Goal: Task Accomplishment & Management: Complete application form

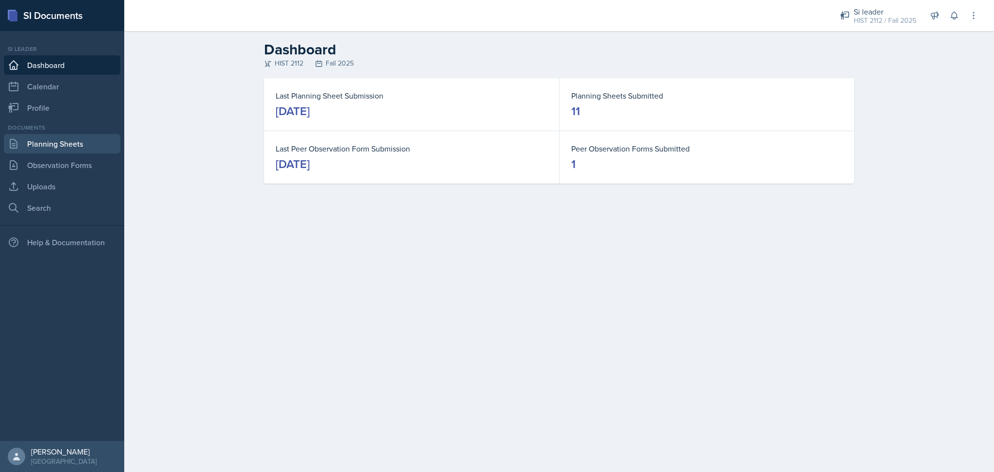
click at [76, 141] on link "Planning Sheets" at bounding box center [62, 143] width 116 height 19
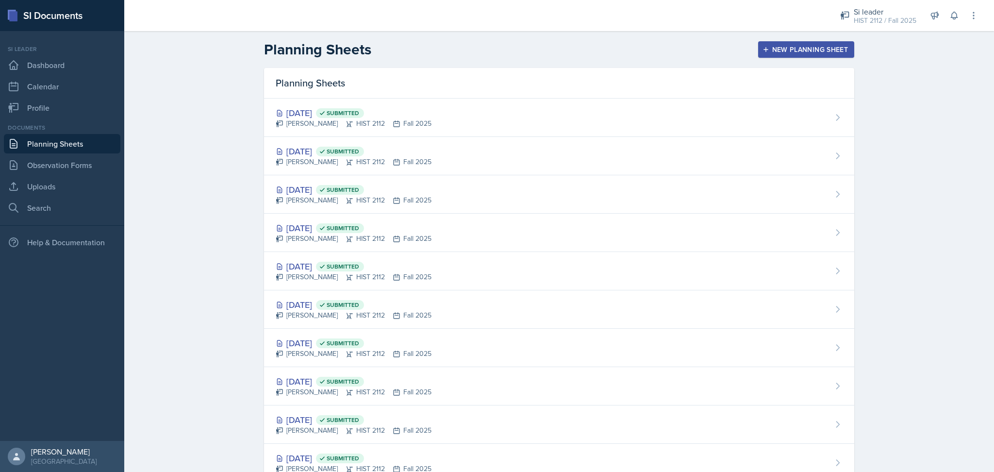
click at [764, 51] on icon "button" at bounding box center [765, 49] width 7 height 7
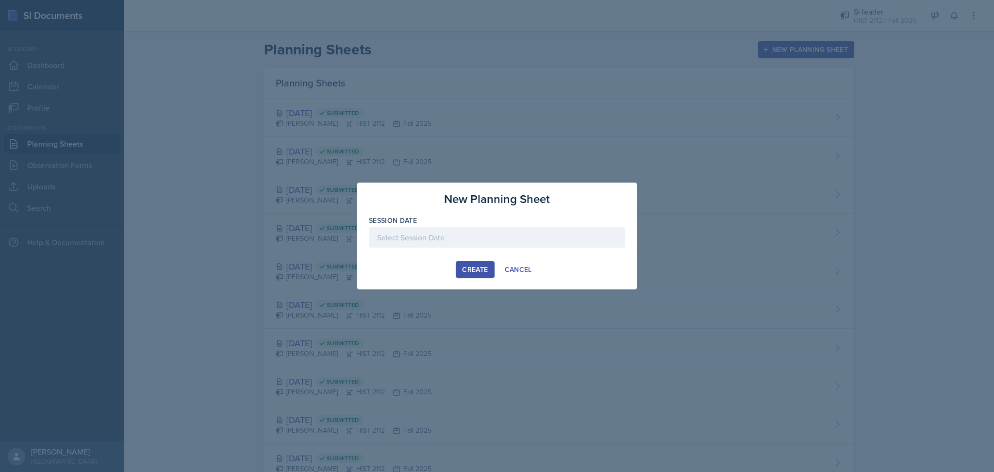
click at [487, 235] on div at bounding box center [497, 237] width 256 height 20
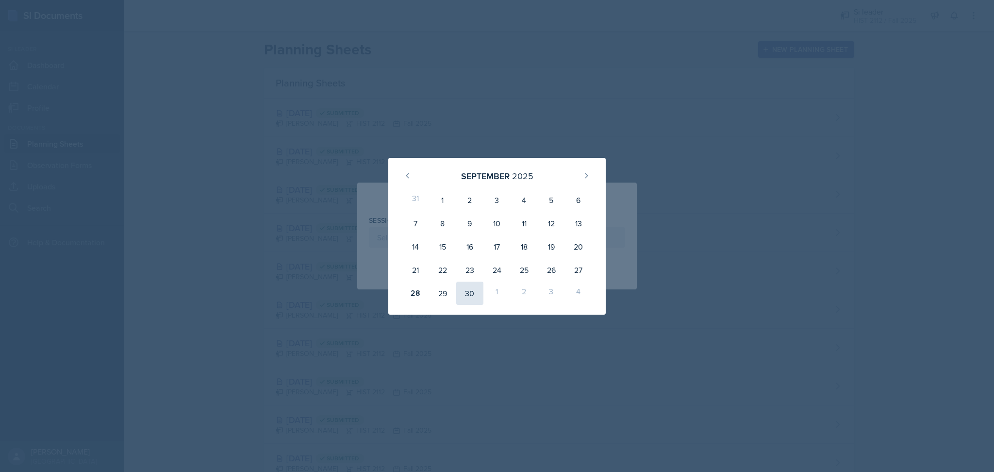
click at [471, 296] on div "30" at bounding box center [469, 292] width 27 height 23
type input "[DATE]"
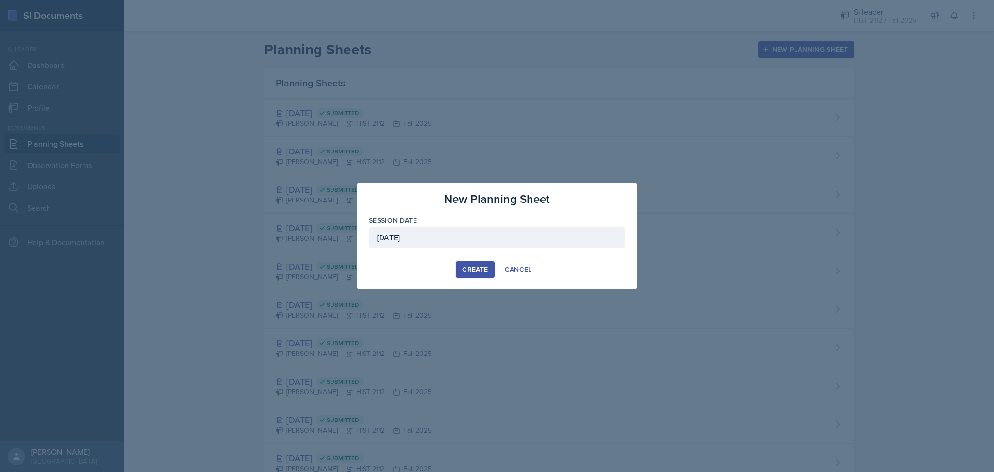
click at [477, 268] on div "Create" at bounding box center [475, 269] width 26 height 8
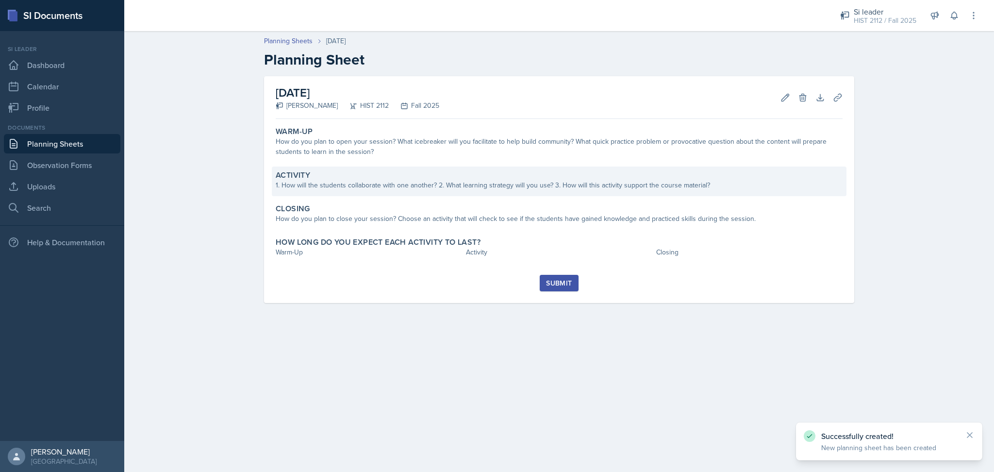
click at [403, 169] on div "Activity 1. How will the students collaborate with one another? 2. What learnin…" at bounding box center [559, 181] width 574 height 30
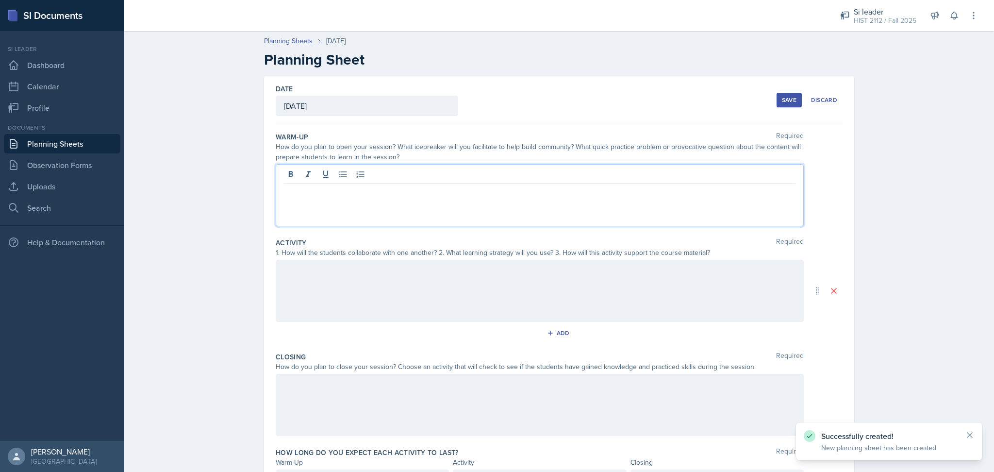
click at [403, 169] on div at bounding box center [540, 195] width 528 height 62
click at [361, 216] on div "Major Review" at bounding box center [540, 195] width 528 height 62
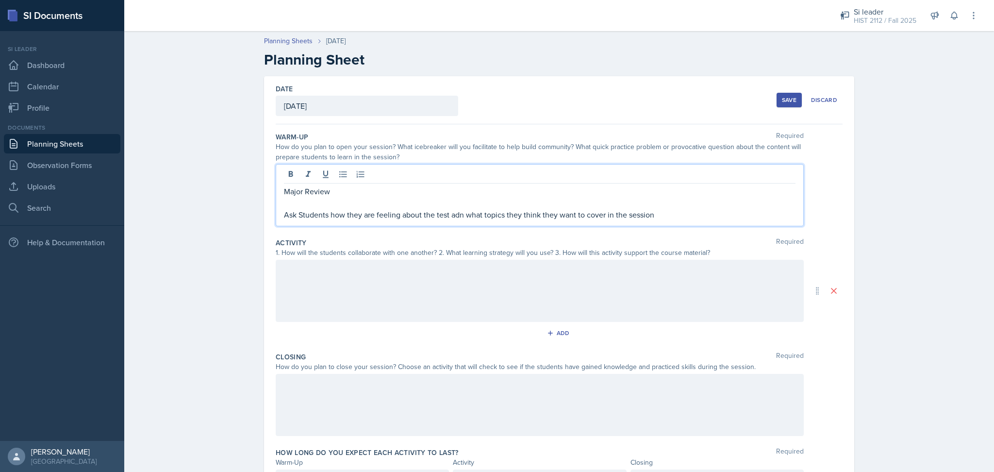
click at [454, 216] on p "Ask Students how they are feeling about the test adn what topics they think the…" at bounding box center [539, 215] width 511 height 12
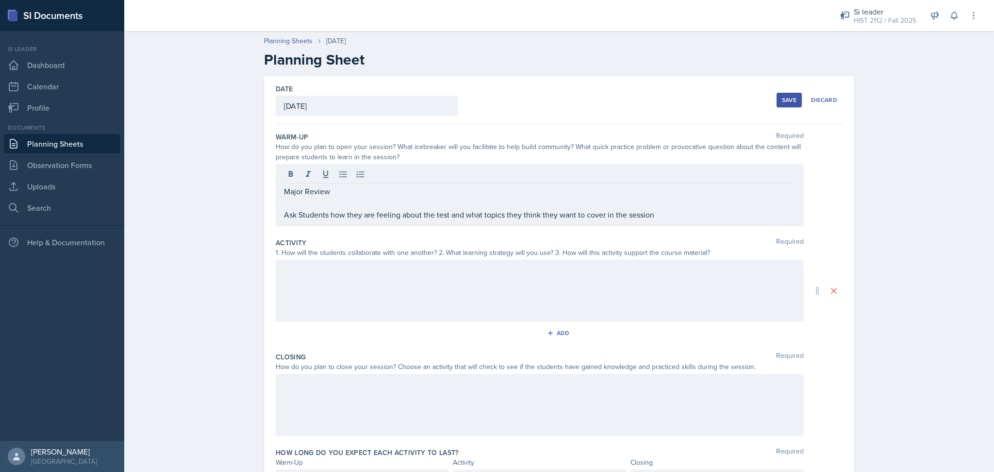
click at [450, 286] on div at bounding box center [540, 291] width 528 height 62
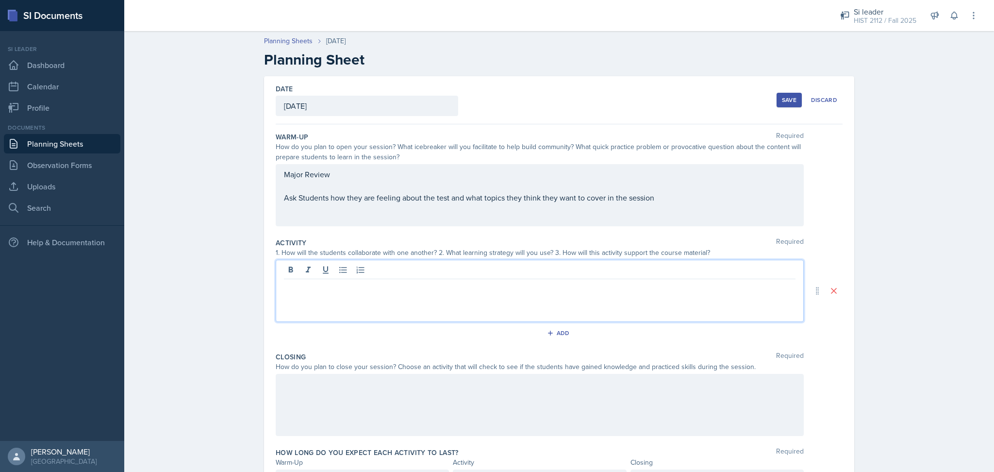
click at [672, 197] on div "Major Review Ask Students how they are feeling about the test and what topics t…" at bounding box center [539, 185] width 511 height 35
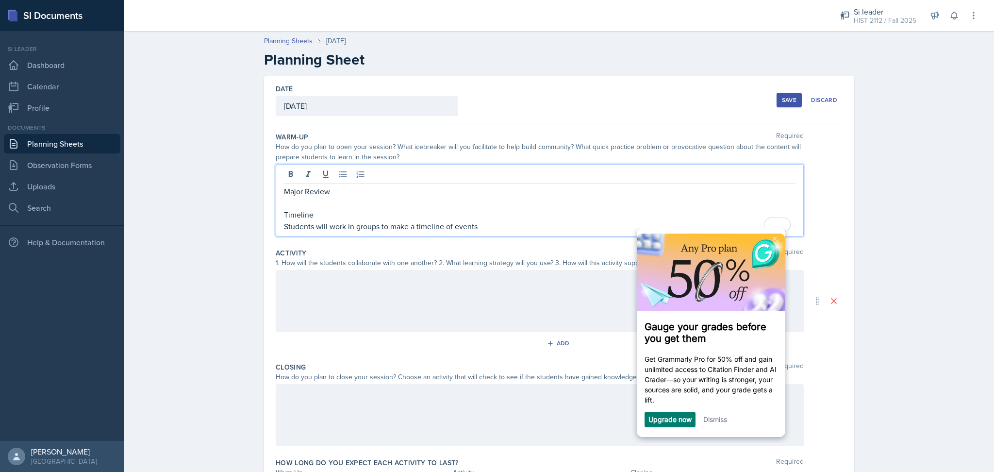
click at [325, 286] on div at bounding box center [540, 301] width 528 height 62
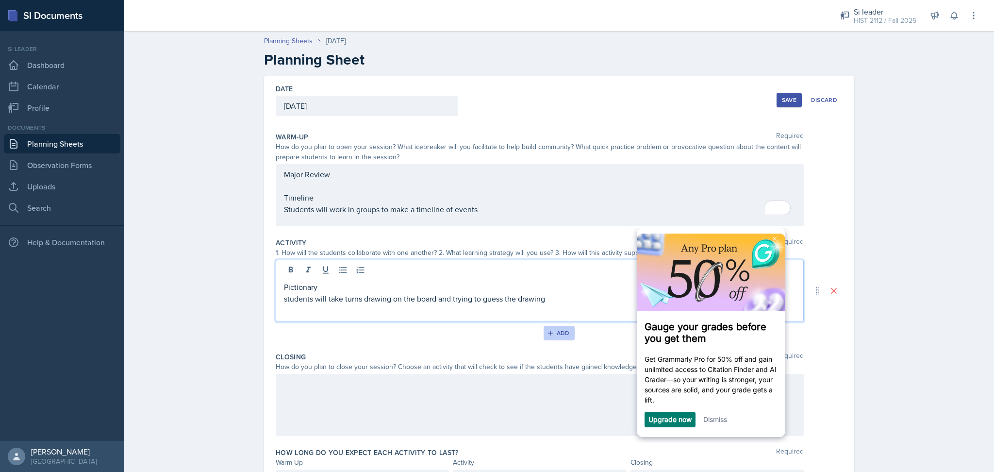
click at [560, 334] on div "Add" at bounding box center [559, 333] width 21 height 8
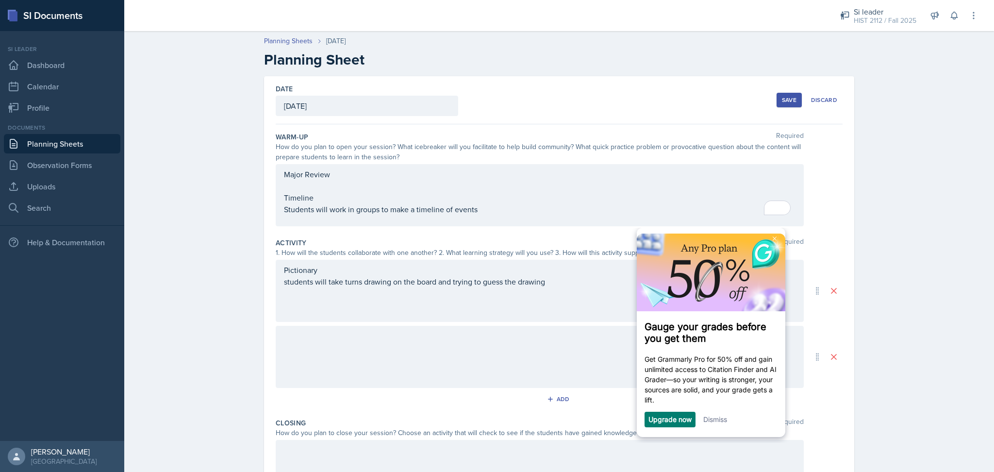
click at [542, 344] on div at bounding box center [540, 357] width 528 height 62
click at [487, 419] on div "Closing Required" at bounding box center [559, 423] width 567 height 10
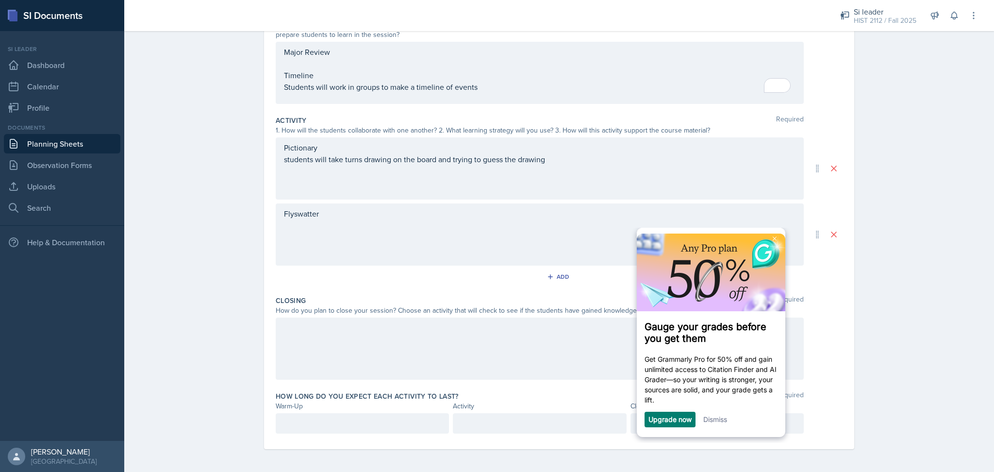
click at [482, 333] on div at bounding box center [540, 348] width 528 height 62
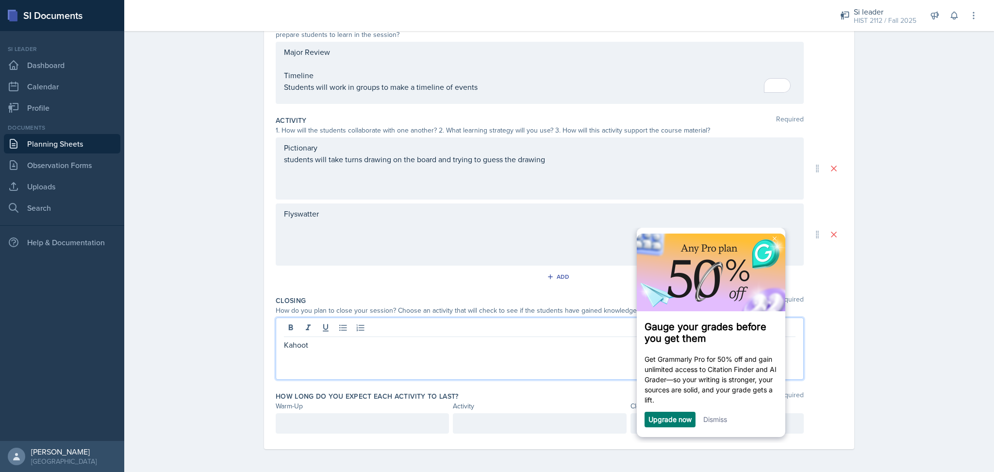
click at [557, 169] on div "Pictionary students will take turns drawing on the board and trying to guess th…" at bounding box center [540, 168] width 528 height 62
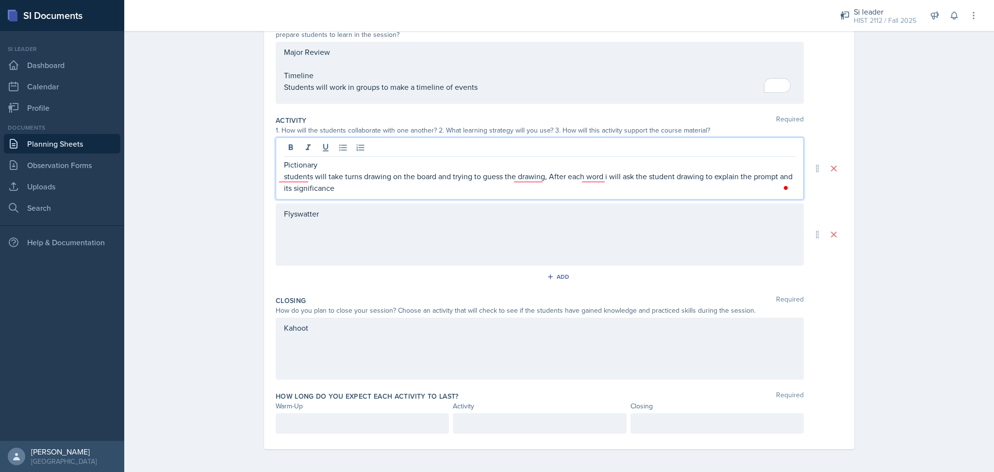
click at [291, 179] on p "students will take turns drawing on the board and trying to guess the drawing, …" at bounding box center [539, 181] width 511 height 23
click at [691, 177] on p "Students will take turns drawing on the board and trying to guess the drawing. …" at bounding box center [539, 181] width 511 height 23
click at [646, 216] on div "Flyswatter" at bounding box center [540, 234] width 528 height 62
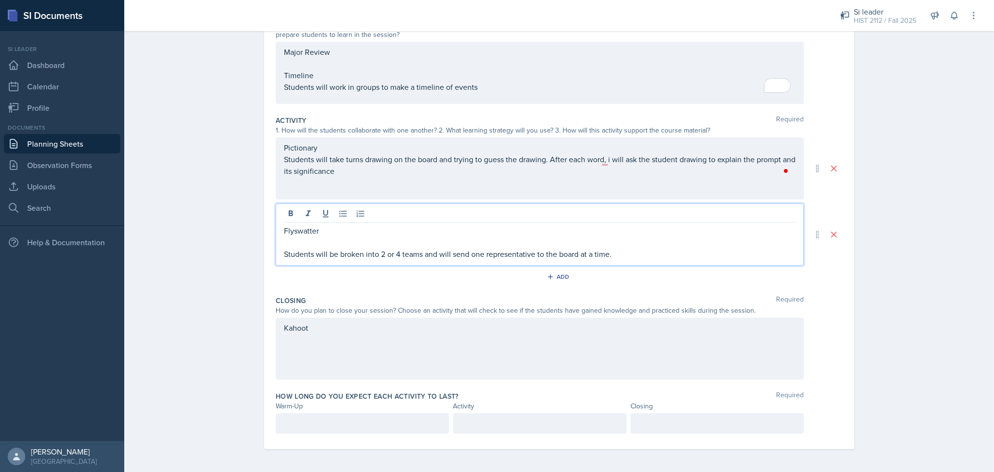
click at [446, 333] on div "Kahoot" at bounding box center [540, 348] width 528 height 62
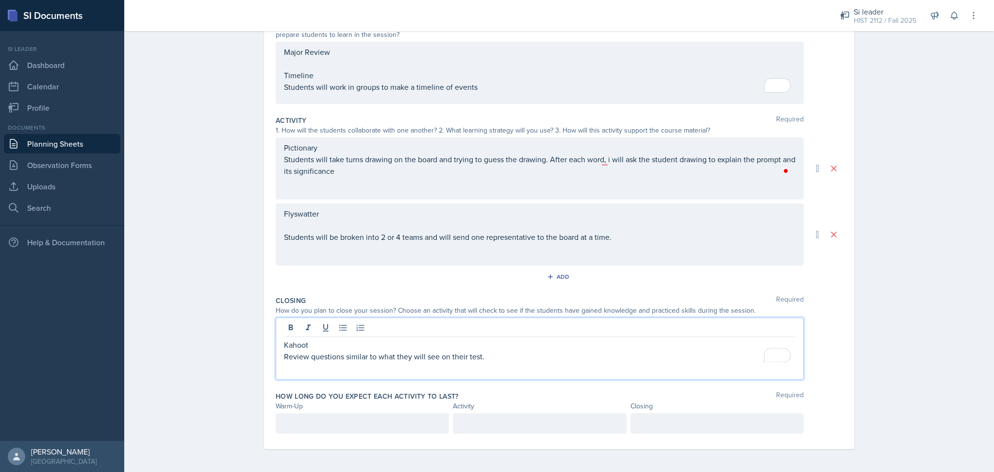
click at [418, 422] on div at bounding box center [362, 423] width 173 height 20
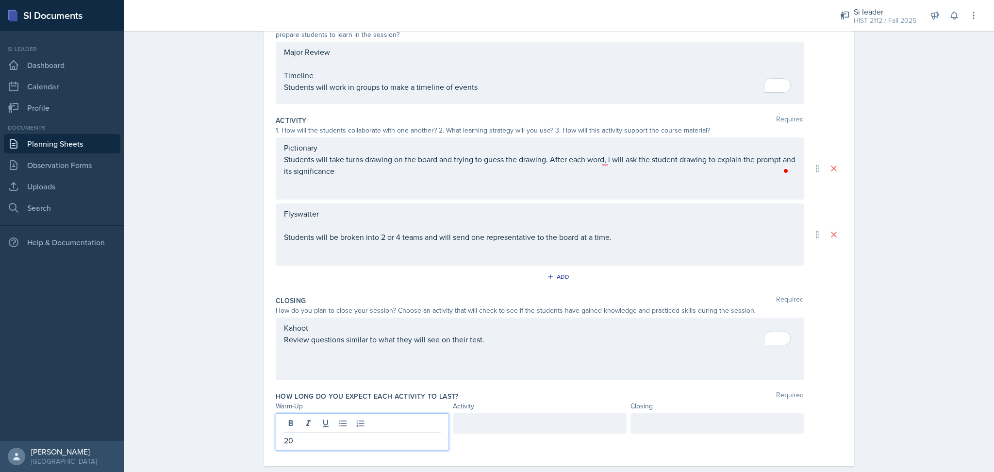
click at [672, 427] on div at bounding box center [716, 423] width 173 height 20
click at [415, 426] on div "20" at bounding box center [362, 423] width 173 height 20
click at [510, 423] on div at bounding box center [539, 423] width 173 height 20
click at [874, 389] on div "Planning Sheets [DATE] Planning Sheet Date [DATE] [DATE] 31 1 2 3 4 5 6 7 8 9 1…" at bounding box center [558, 196] width 869 height 585
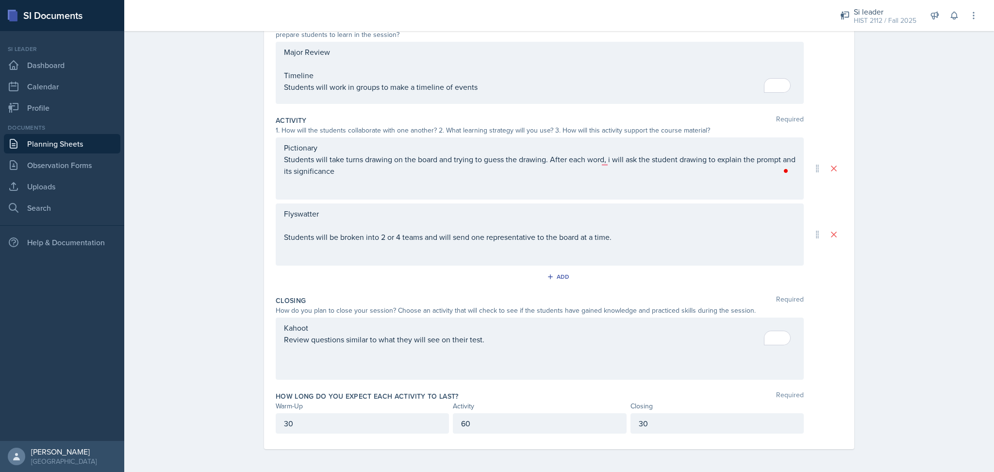
click at [491, 355] on div "Kahoot Review questions similar to what they will see on their test." at bounding box center [540, 348] width 528 height 62
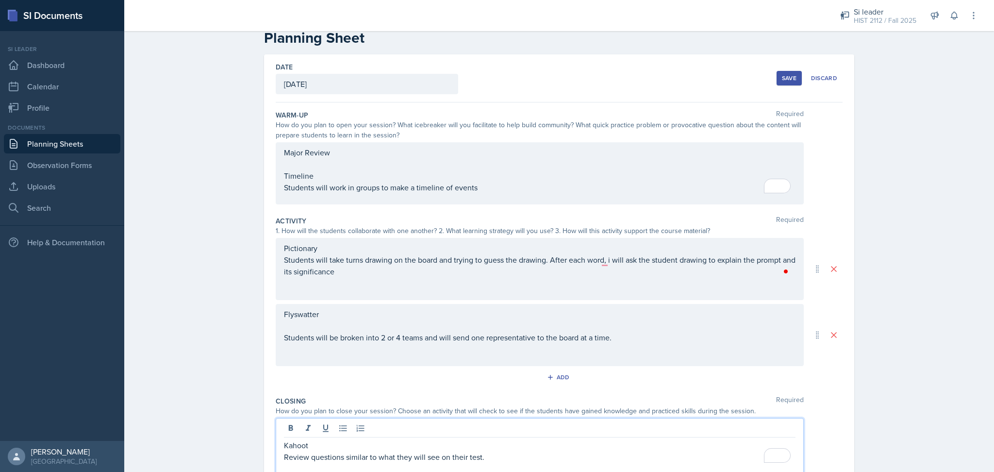
scroll to position [21, 0]
click at [625, 337] on div "Flyswatter Students will be broken into 2 or 4 teams and will send one represen…" at bounding box center [539, 326] width 511 height 35
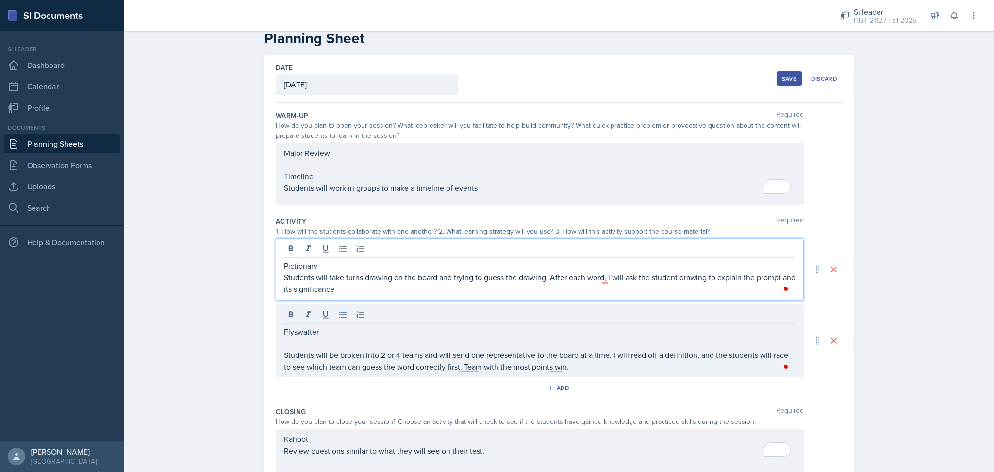
click at [461, 273] on p "Students will take turns drawing on the board and trying to guess the drawing. …" at bounding box center [539, 282] width 511 height 23
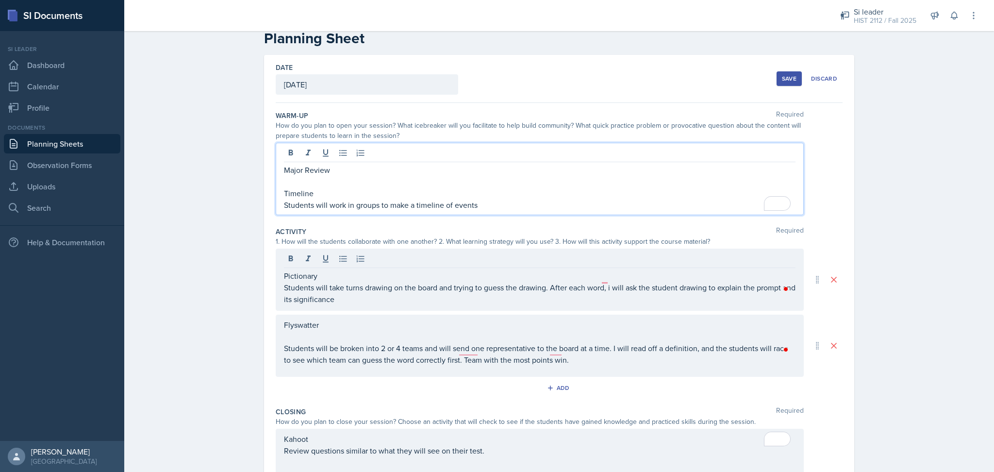
click at [481, 199] on p "Students will work in groups to make a timeline of events" at bounding box center [539, 205] width 511 height 12
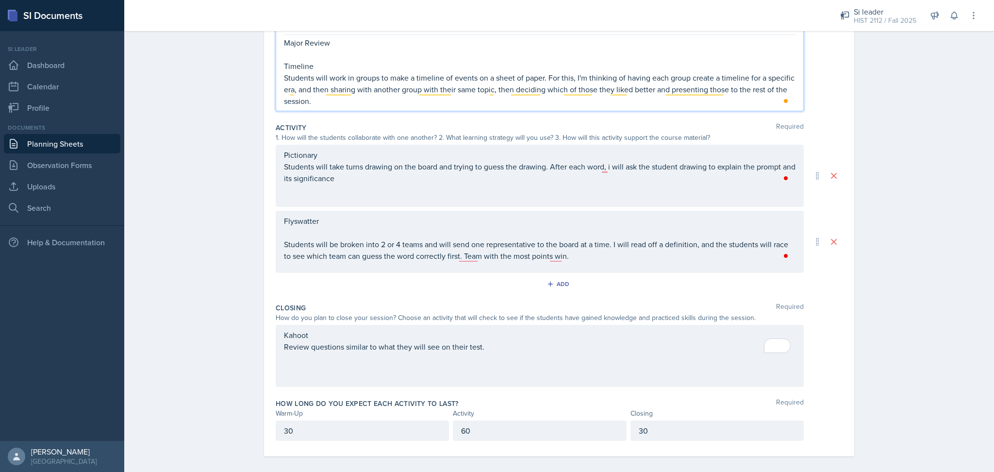
scroll to position [156, 0]
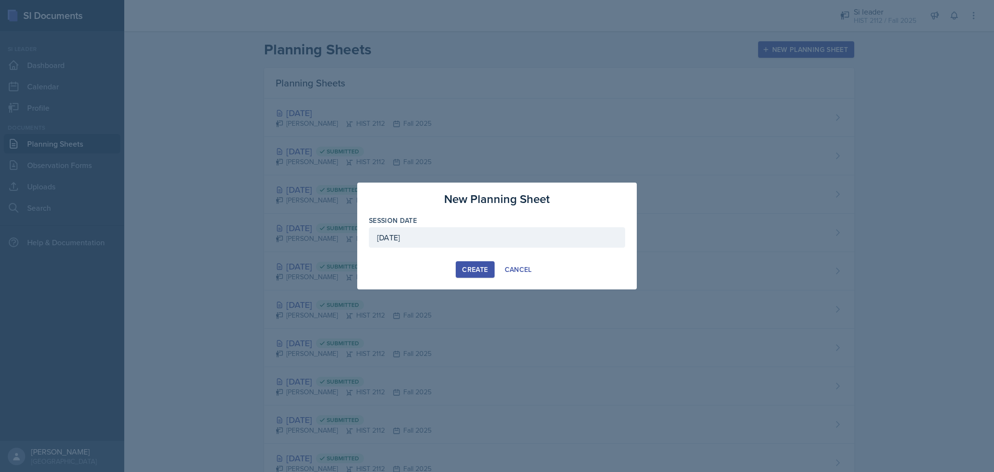
scroll to position [2, 0]
click at [470, 273] on div "Create" at bounding box center [475, 269] width 26 height 8
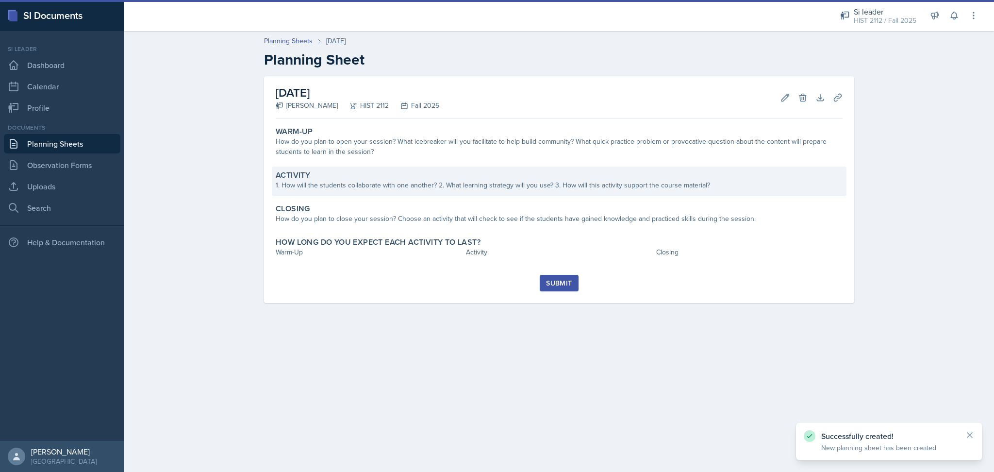
click at [393, 190] on div "Activity 1. How will the students collaborate with one another? 2. What learnin…" at bounding box center [559, 181] width 574 height 30
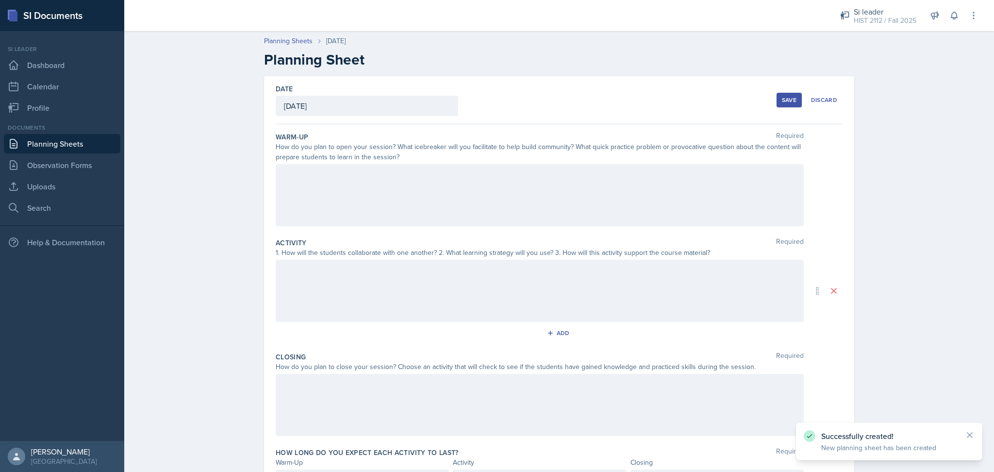
click at [393, 190] on div at bounding box center [540, 195] width 528 height 62
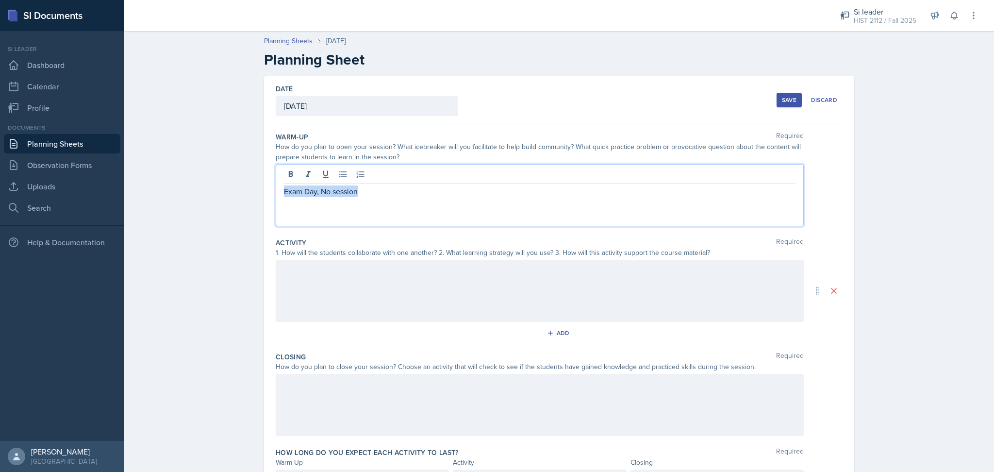
drag, startPoint x: 393, startPoint y: 190, endPoint x: 246, endPoint y: 201, distance: 147.4
click at [248, 201] on div "Date [DATE] [DATE] 31 1 2 3 4 5 6 7 8 9 10 11 12 13 14 15 16 17 18 19 20 21 22 …" at bounding box center [558, 302] width 621 height 452
copy p "Exam Day, No session"
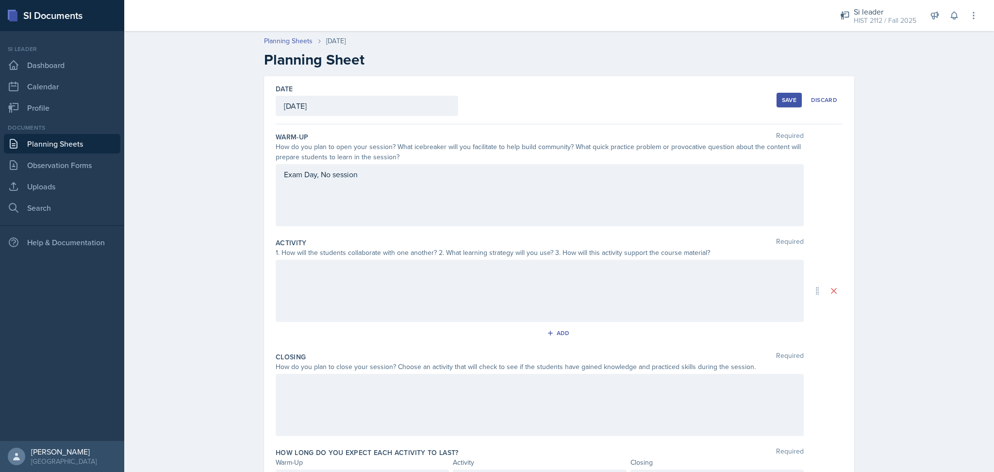
click at [311, 281] on div at bounding box center [540, 291] width 528 height 62
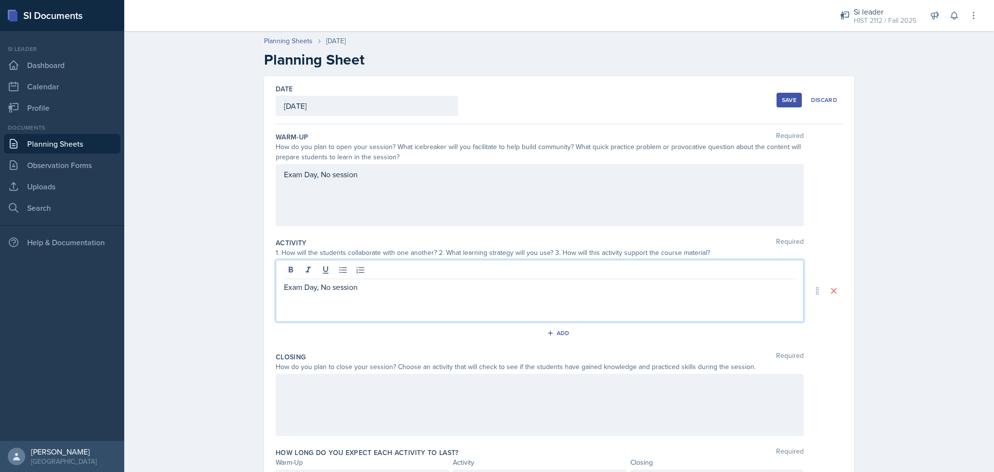
click at [332, 414] on div at bounding box center [540, 405] width 528 height 62
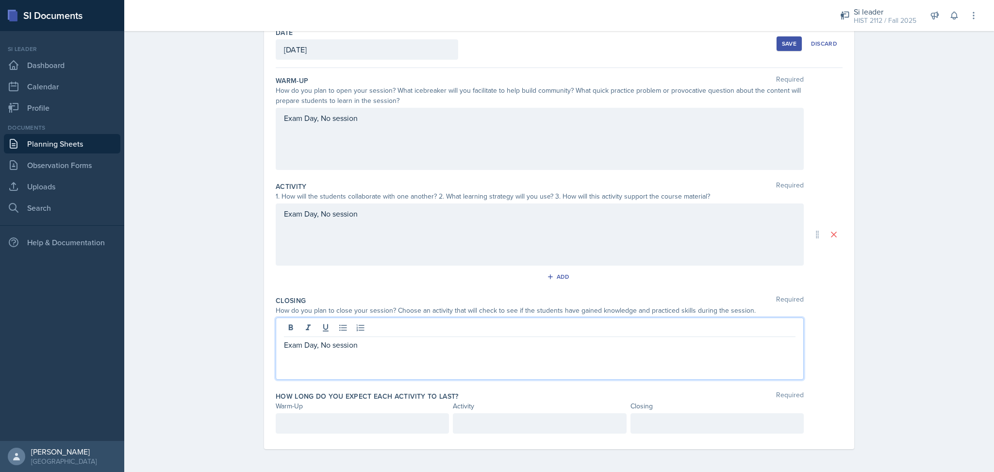
click at [332, 414] on div at bounding box center [362, 423] width 173 height 20
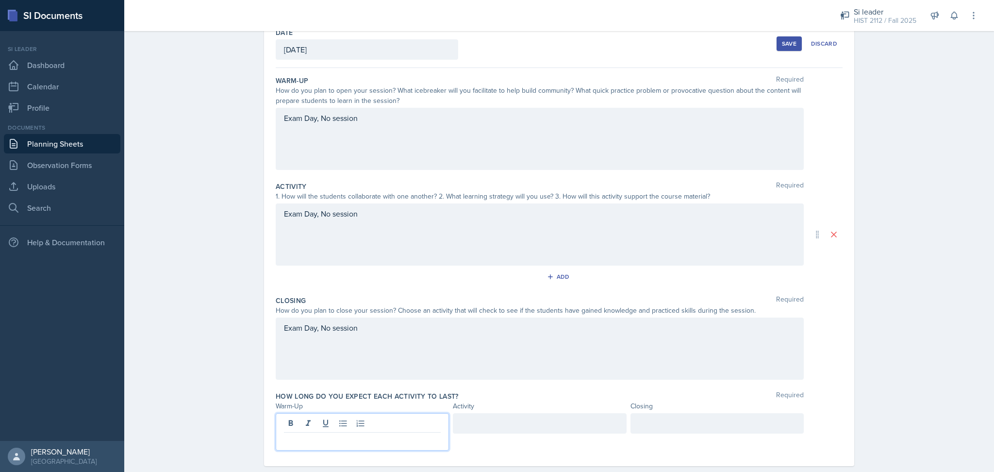
scroll to position [73, 0]
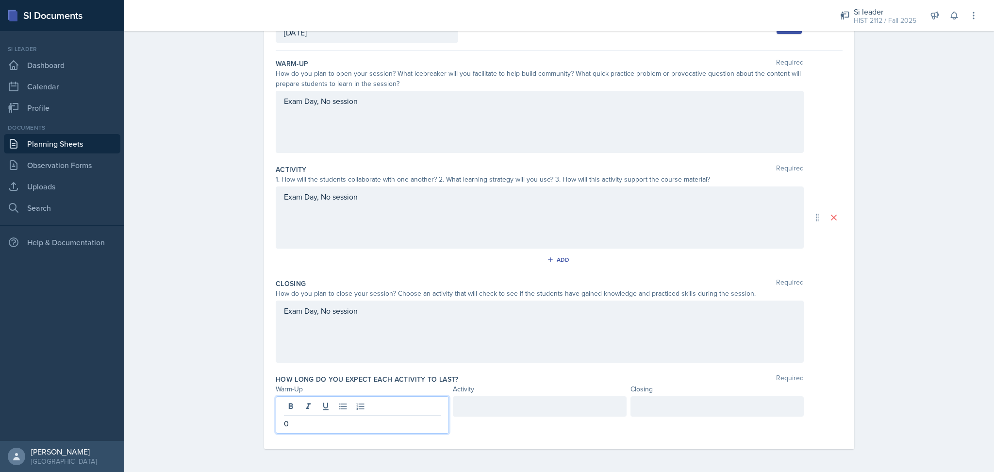
click at [518, 405] on div at bounding box center [539, 406] width 173 height 20
click at [671, 406] on div at bounding box center [716, 406] width 173 height 20
click at [831, 314] on div "Exam Day, No session" at bounding box center [559, 331] width 567 height 62
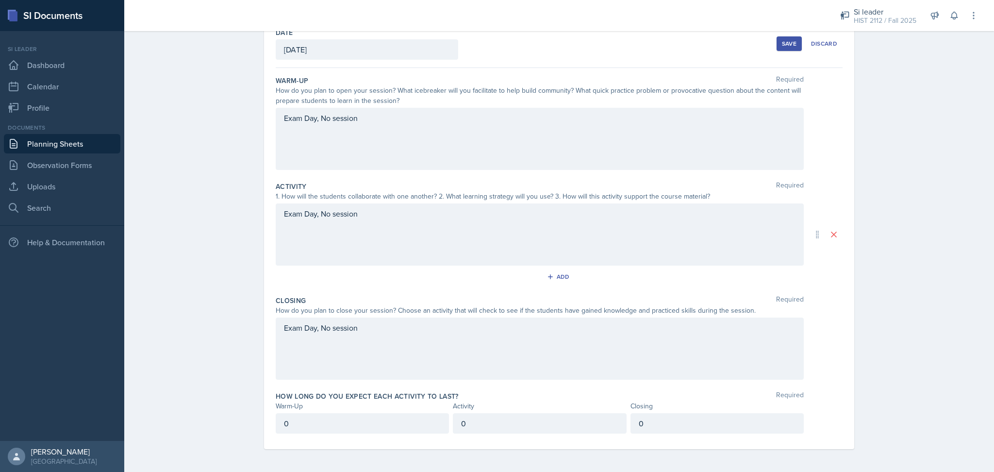
scroll to position [0, 0]
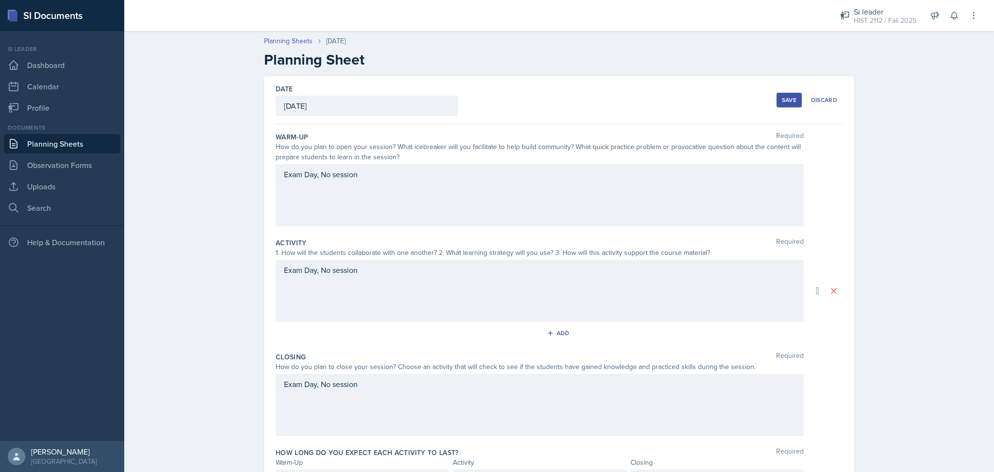
click at [782, 103] on div "Save" at bounding box center [789, 100] width 15 height 8
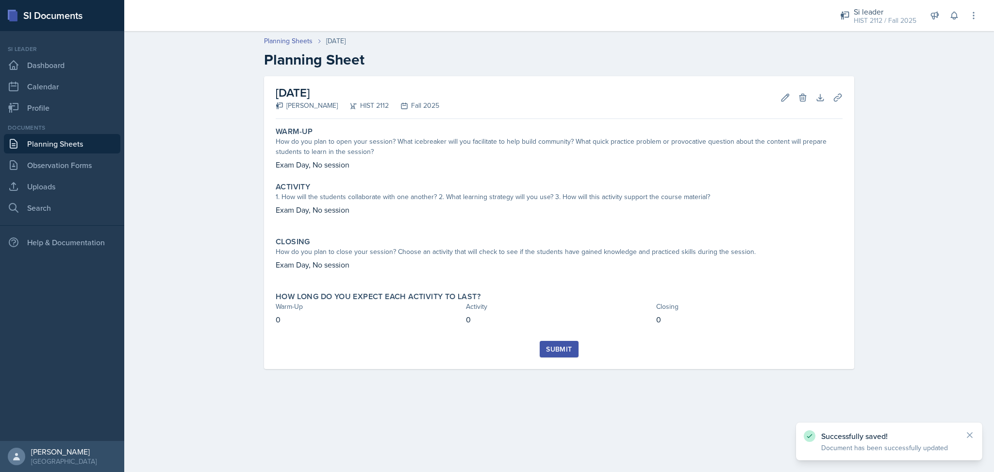
click at [557, 346] on div "Submit" at bounding box center [559, 349] width 26 height 8
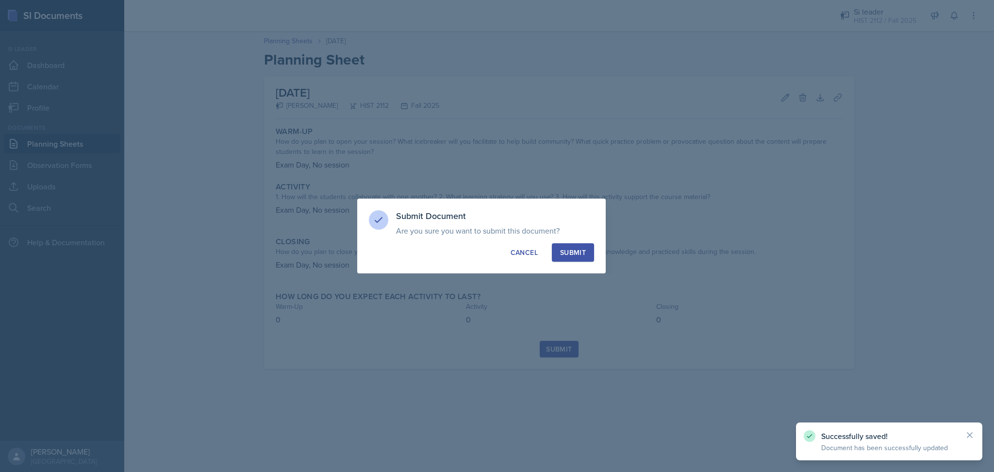
click at [573, 251] on div "Submit" at bounding box center [573, 252] width 26 height 10
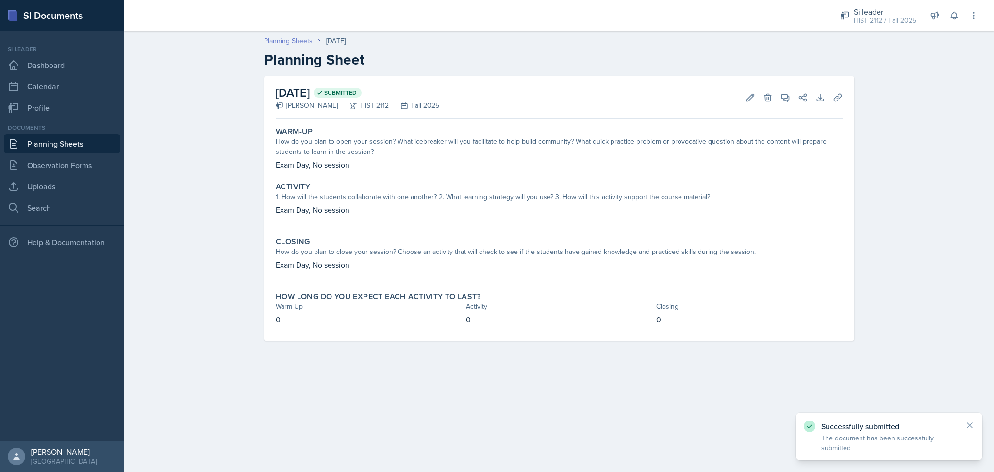
click at [298, 38] on link "Planning Sheets" at bounding box center [288, 41] width 49 height 10
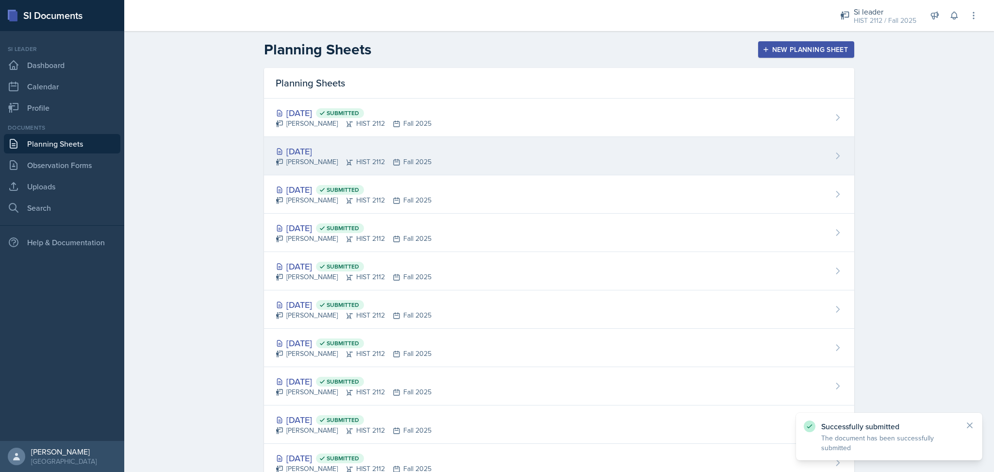
click at [452, 148] on div "[DATE] [PERSON_NAME] HIST 2112 Fall 2025" at bounding box center [559, 156] width 590 height 38
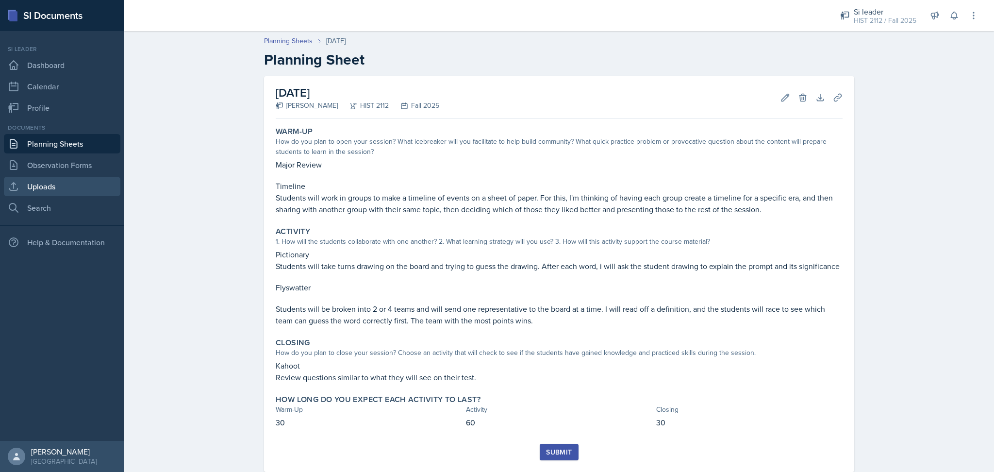
click at [78, 178] on link "Uploads" at bounding box center [62, 186] width 116 height 19
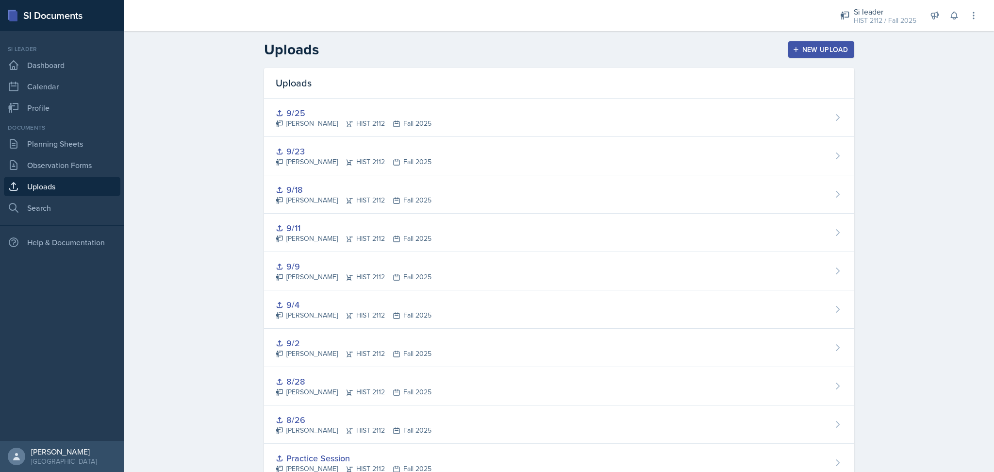
click at [811, 49] on div "New Upload" at bounding box center [821, 50] width 54 height 8
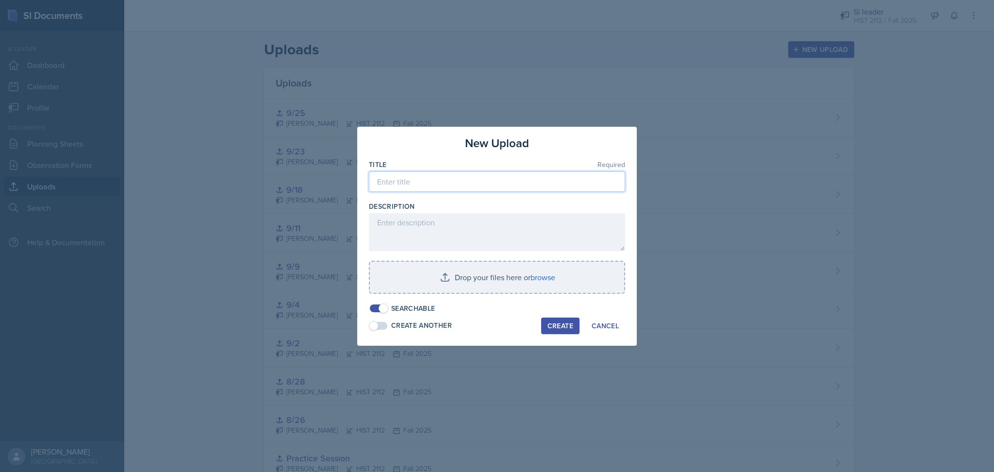
click at [497, 183] on input at bounding box center [497, 181] width 256 height 20
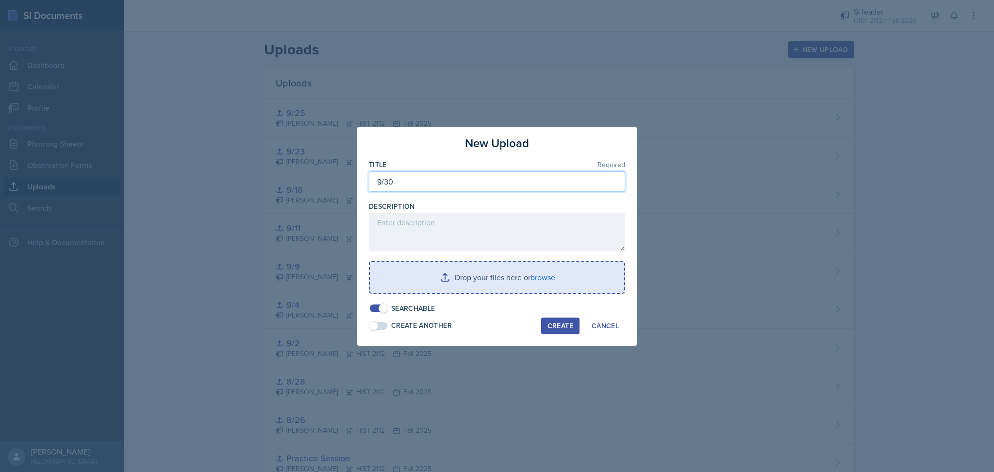
type input "9/30"
click at [474, 278] on input "file" at bounding box center [497, 277] width 254 height 31
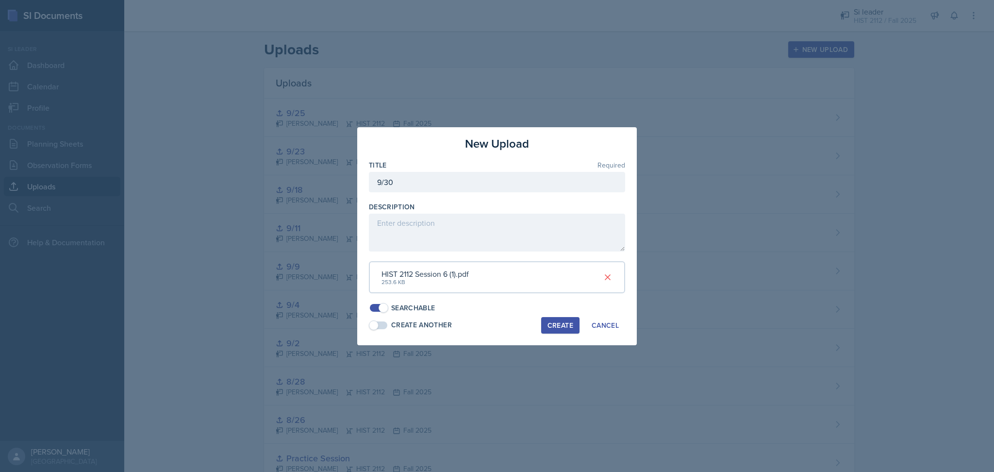
click at [560, 322] on div "Create" at bounding box center [560, 325] width 26 height 8
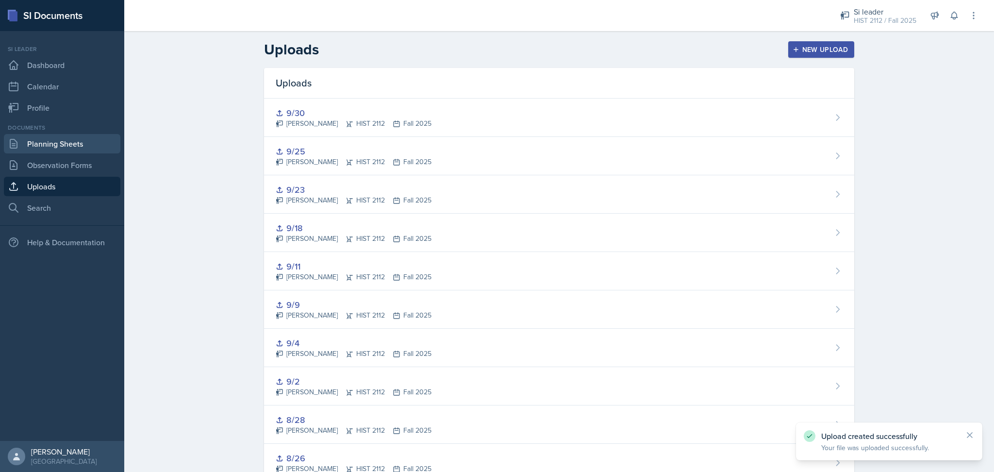
click at [28, 138] on link "Planning Sheets" at bounding box center [62, 143] width 116 height 19
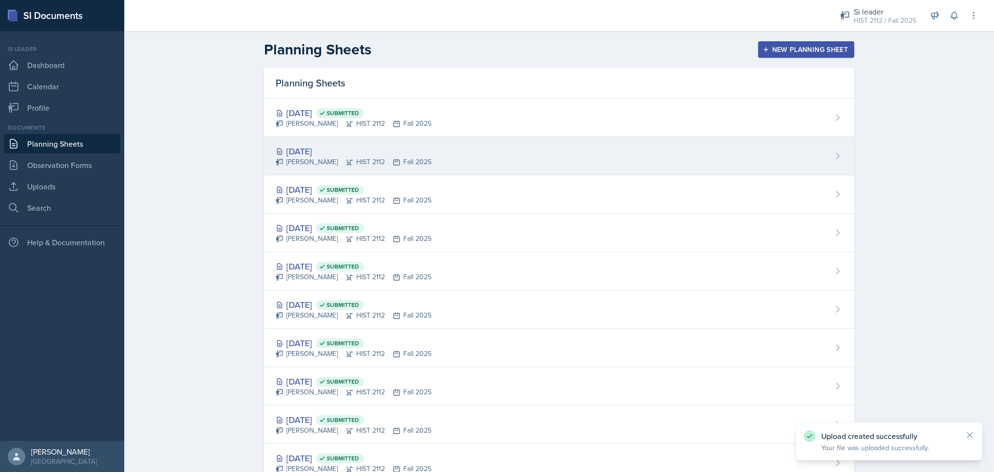
click at [537, 156] on div "Sep 30th, 2025 Madie Houser HIST 2112 Fall 2025" at bounding box center [559, 156] width 590 height 38
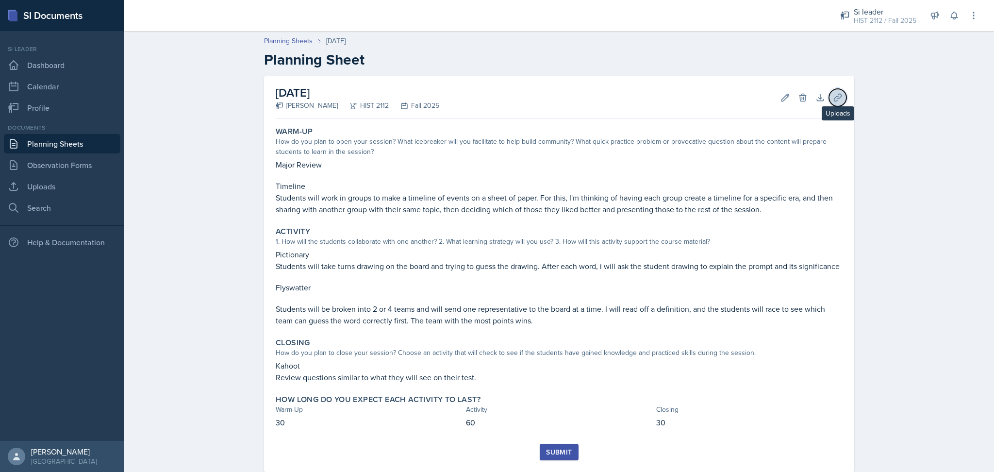
click at [833, 94] on icon at bounding box center [838, 98] width 10 height 10
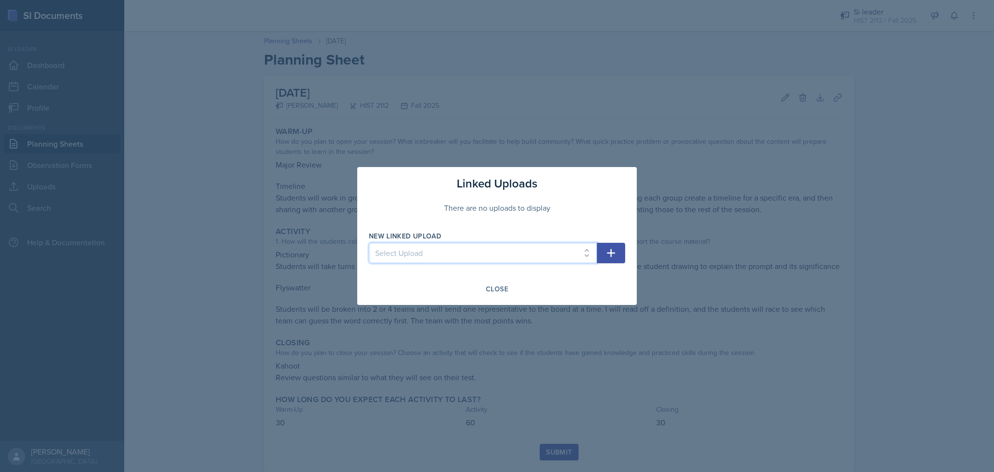
click at [419, 251] on select "Select Upload Practice Session 8/26 8/28 9/9 9/25 9/2 9/4 9/11 9/18 9/23 9/30" at bounding box center [483, 253] width 228 height 20
select select "aace941f-4442-430e-b5f6-36caa8335619"
click at [369, 243] on select "Select Upload Practice Session 8/26 8/28 9/9 9/25 9/2 9/4 9/11 9/18 9/23 9/30" at bounding box center [483, 253] width 228 height 20
click at [600, 258] on button "button" at bounding box center [611, 253] width 28 height 20
select select
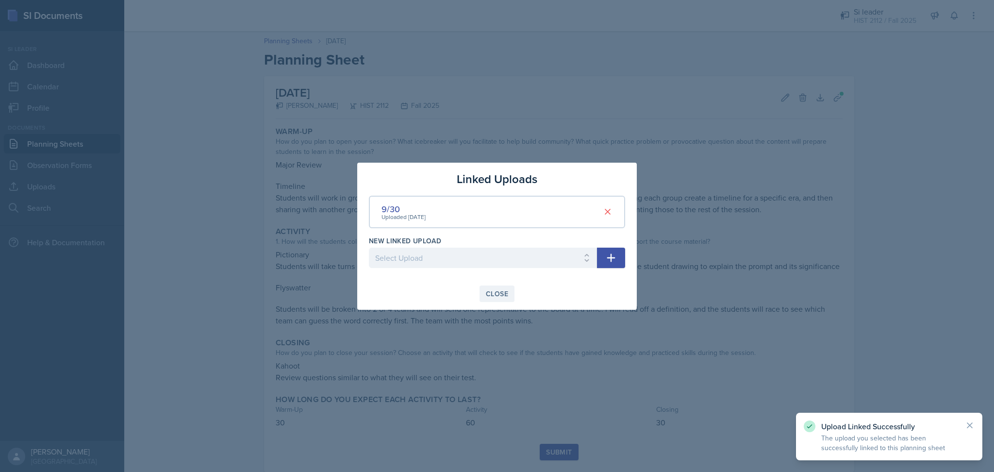
click at [489, 295] on div "Close" at bounding box center [497, 294] width 22 height 8
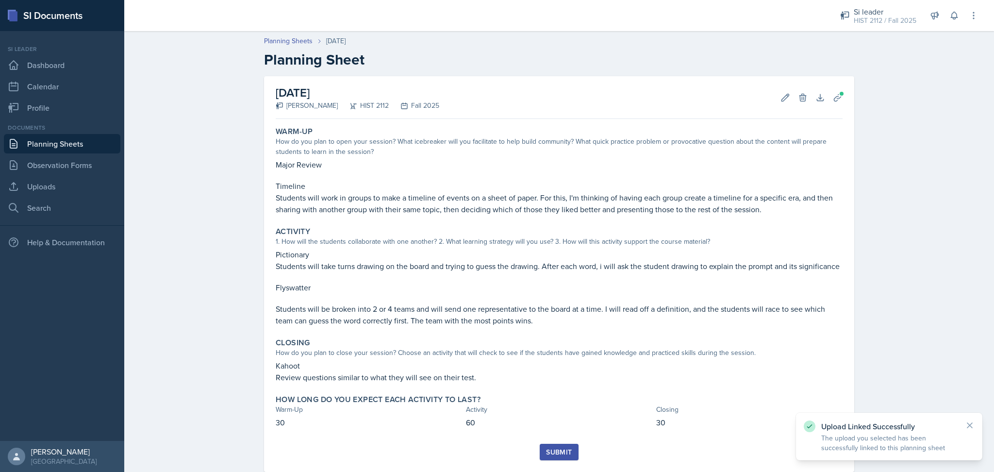
click at [554, 451] on div "Submit" at bounding box center [559, 452] width 26 height 8
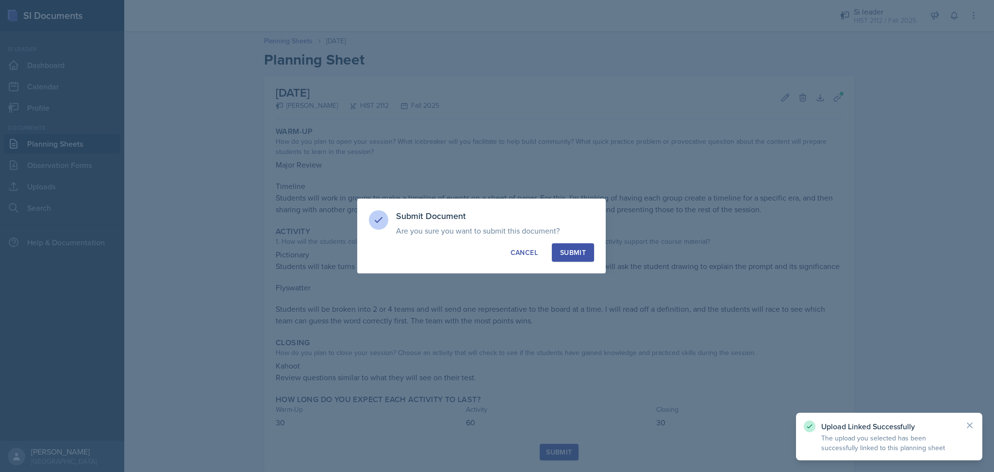
click at [568, 255] on div "Submit" at bounding box center [573, 252] width 26 height 10
